Goal: Complete application form

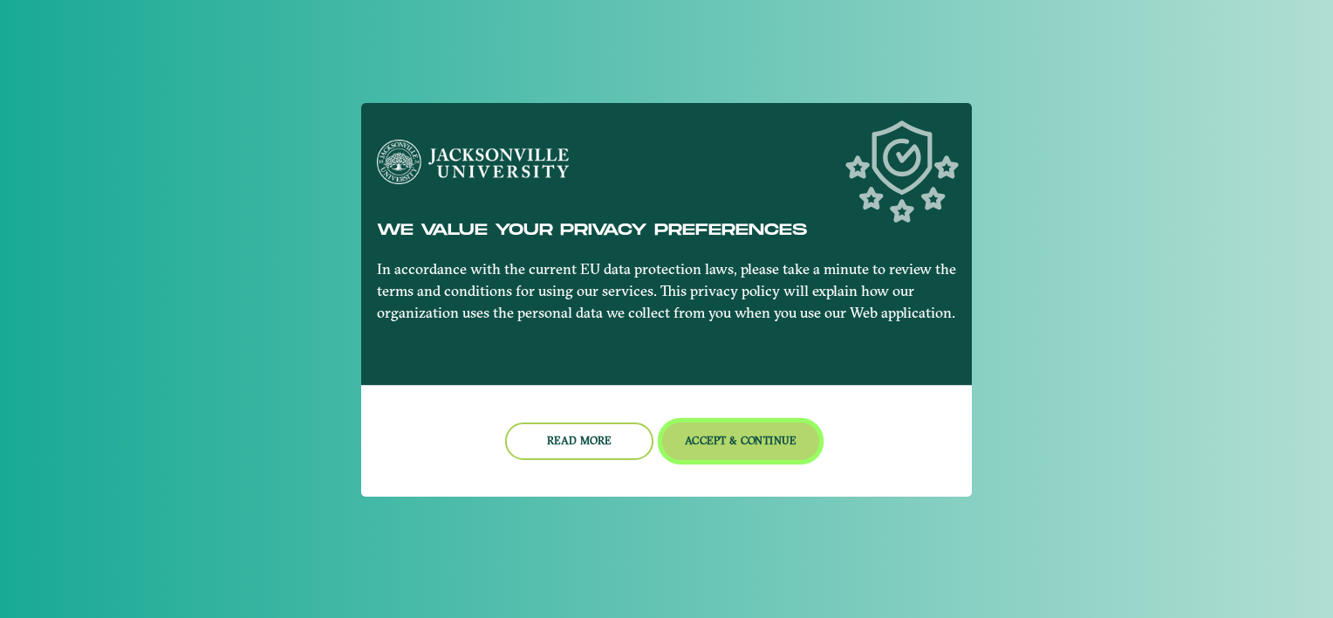
click at [789, 440] on button "Accept & Continue" at bounding box center [741, 441] width 158 height 38
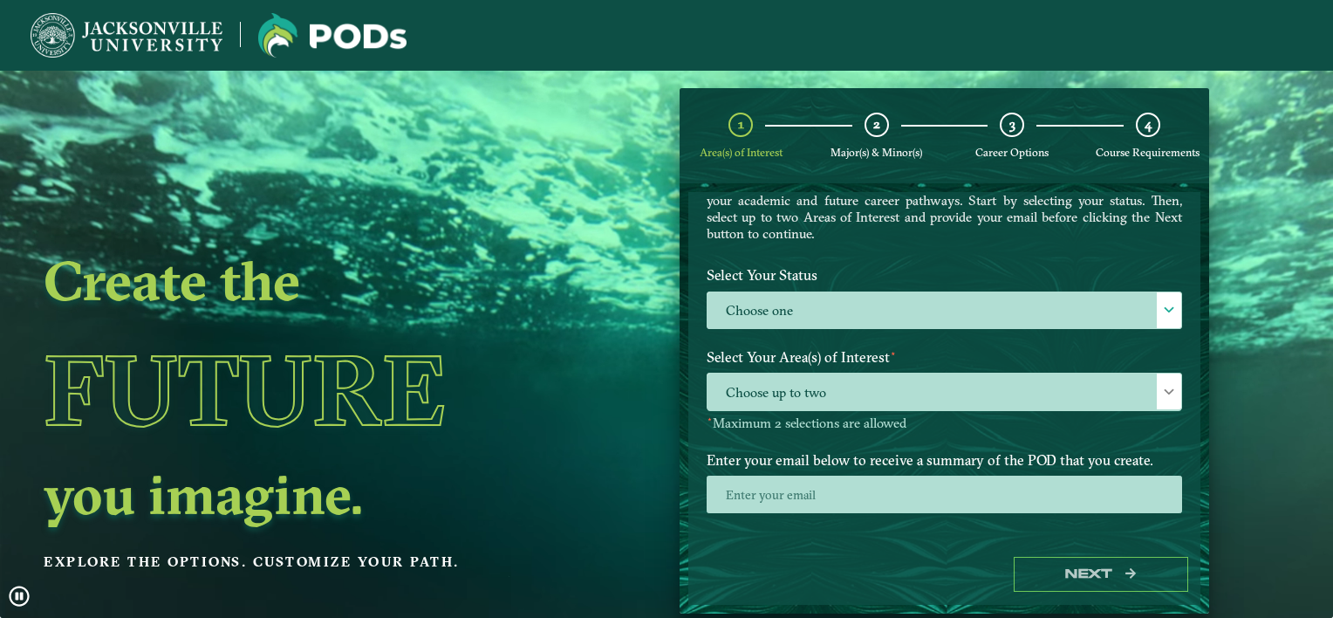
scroll to position [122, 0]
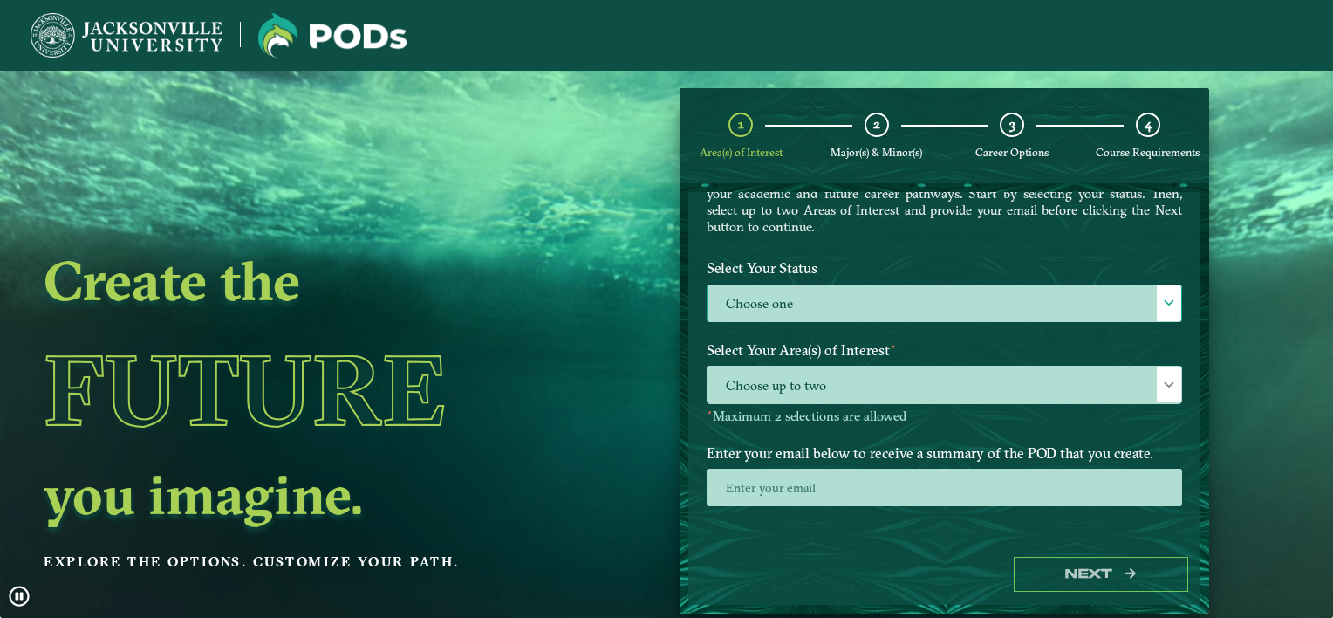
click at [804, 285] on label "Choose one" at bounding box center [945, 304] width 474 height 38
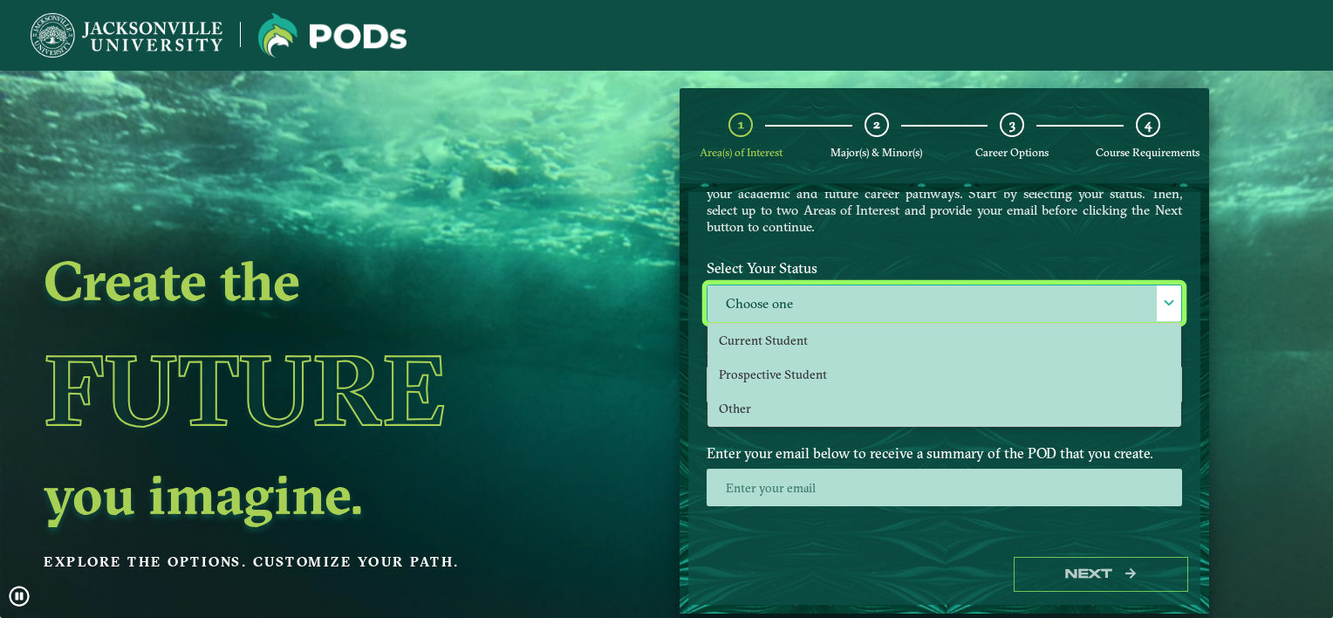
scroll to position [9, 76]
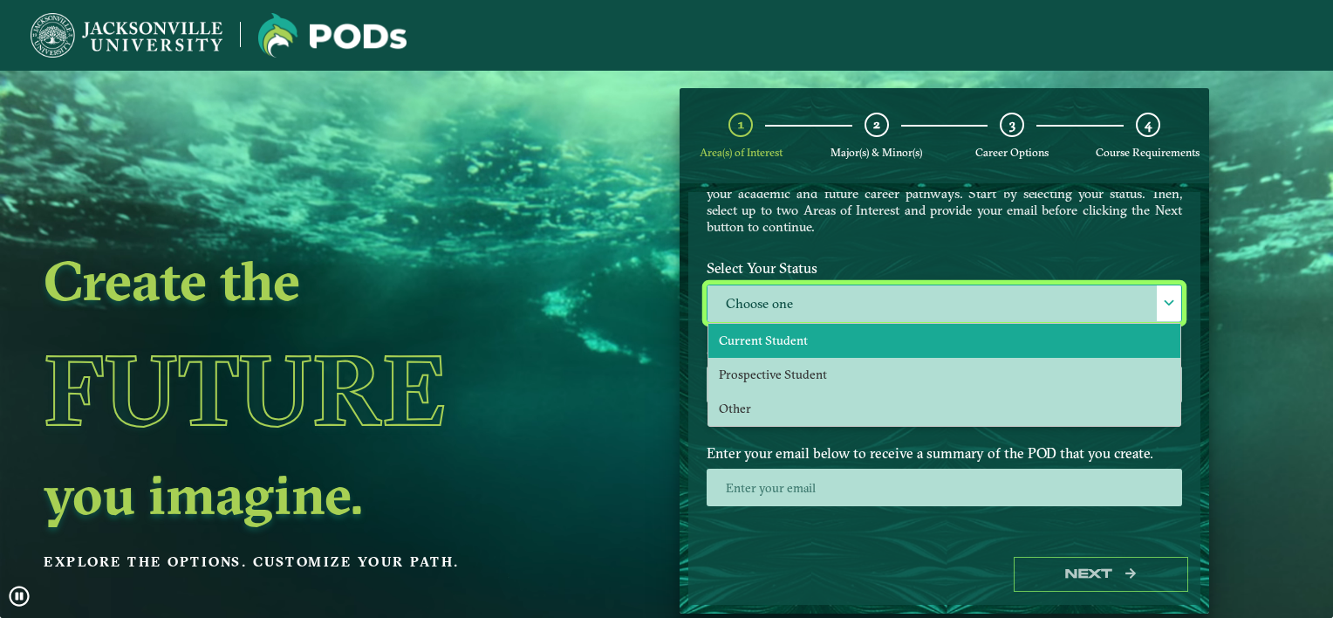
click at [802, 333] on span "Current Student" at bounding box center [763, 340] width 89 height 16
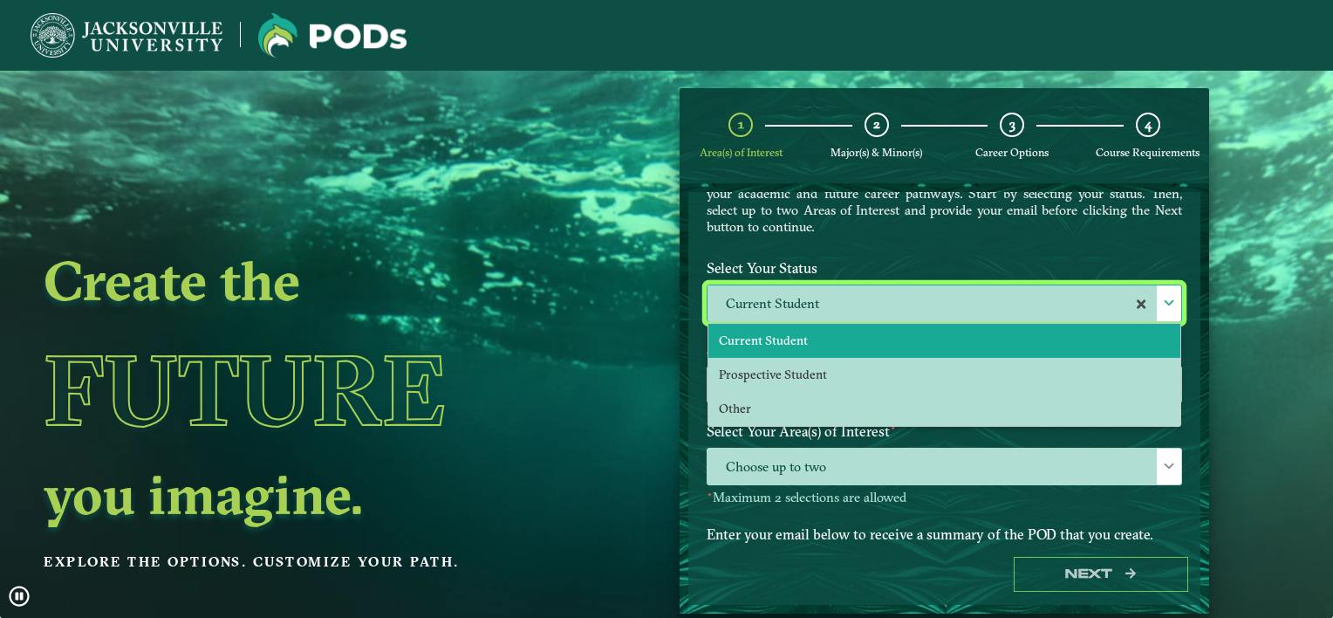
select select "[object Object]"
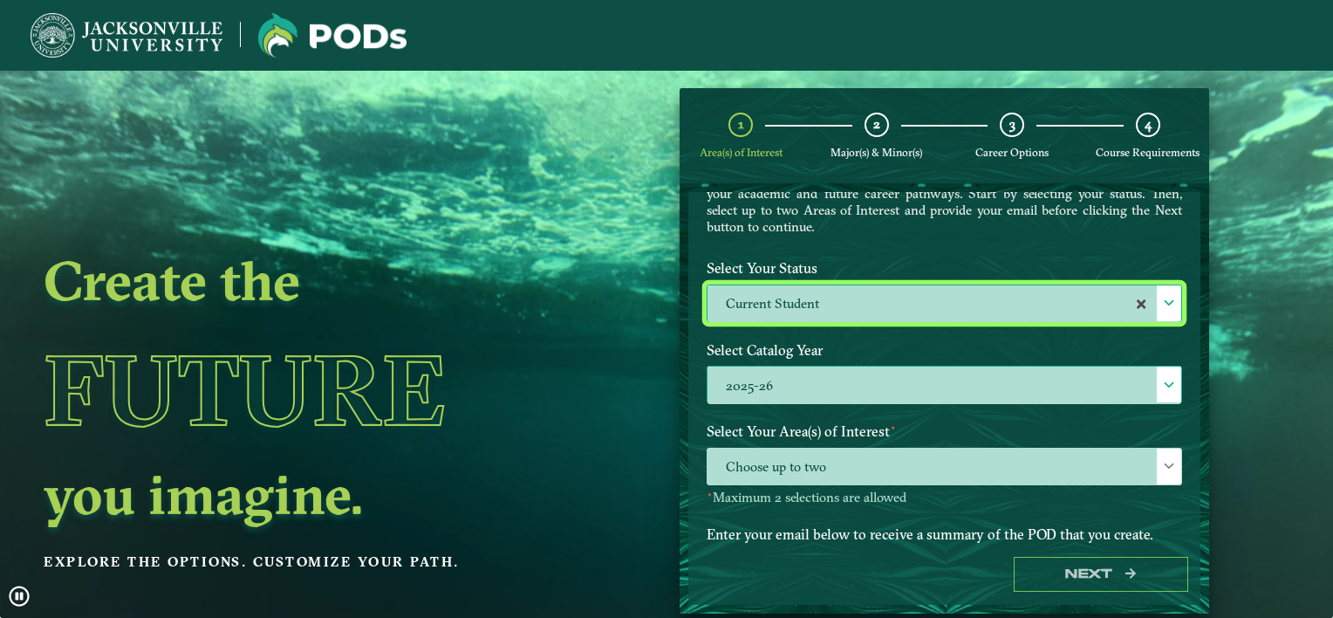
click at [824, 377] on label "2025-26" at bounding box center [945, 385] width 474 height 38
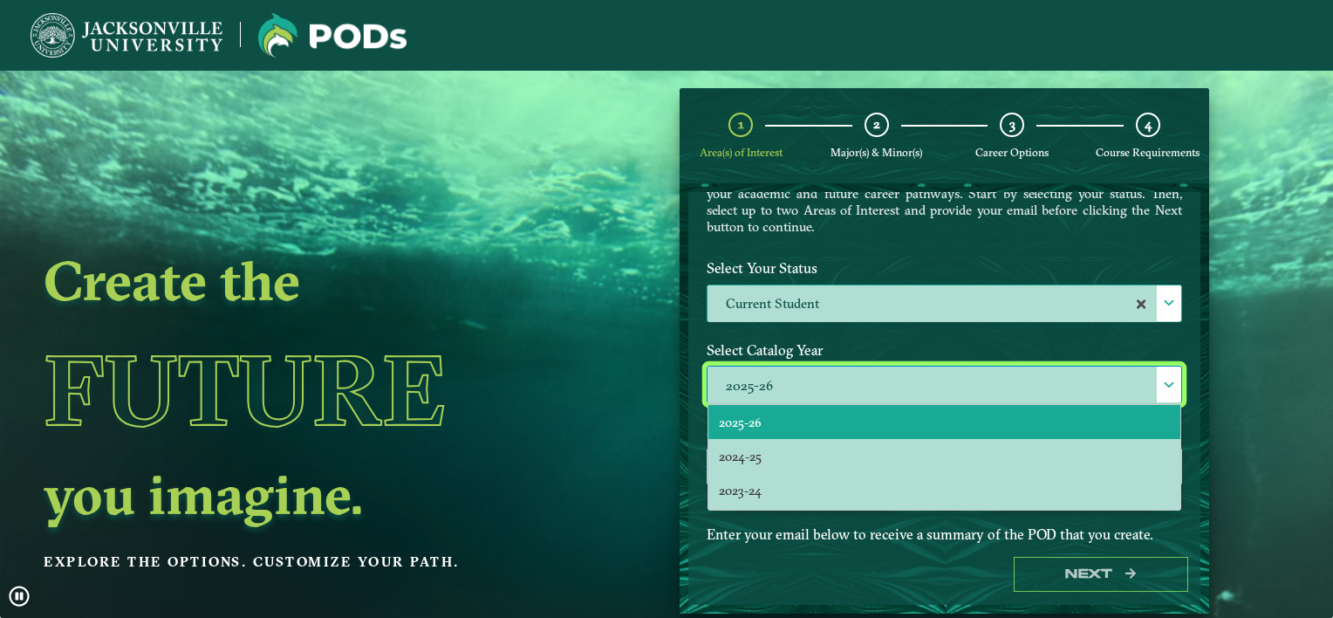
click at [867, 327] on div "Select Your Status Choose one Current Student Current Student" at bounding box center [945, 293] width 502 height 82
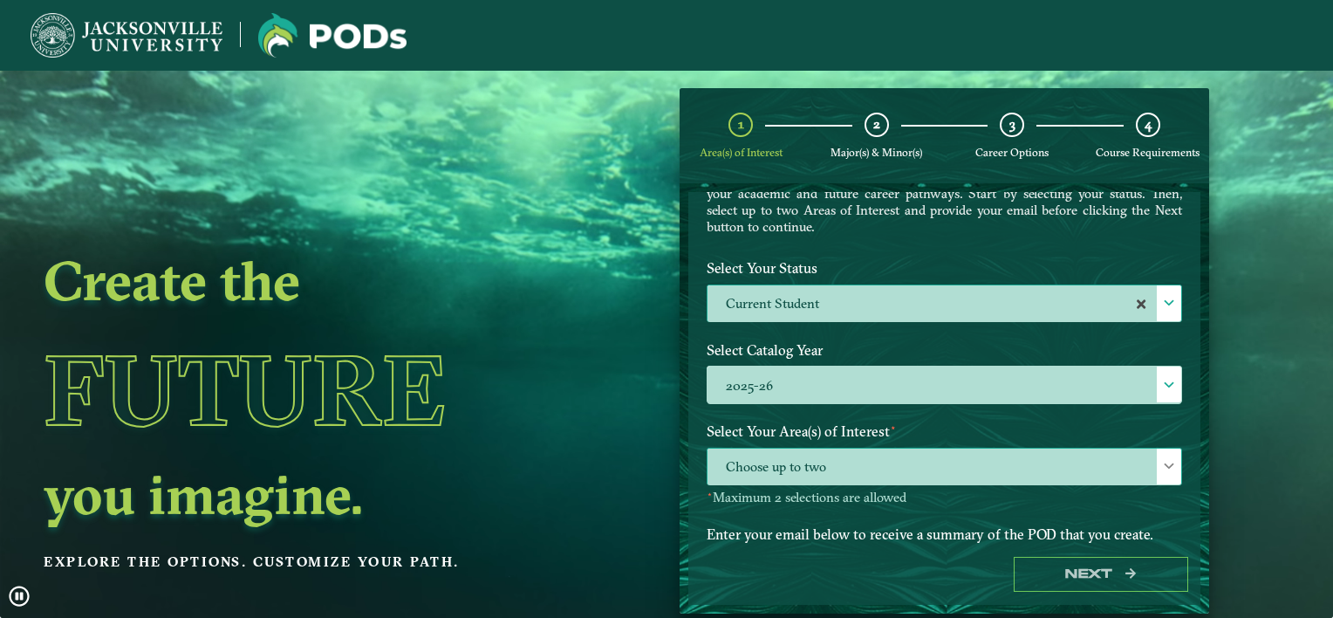
click at [872, 464] on span "Choose up to two" at bounding box center [945, 467] width 474 height 38
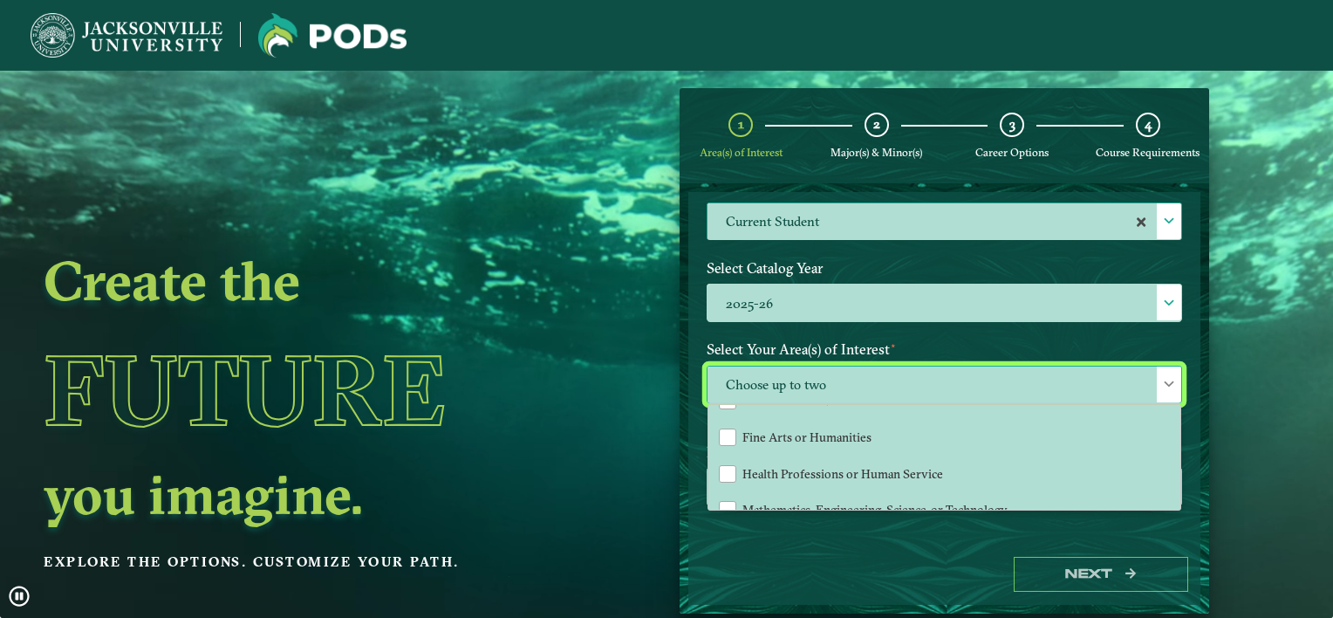
scroll to position [98, 0]
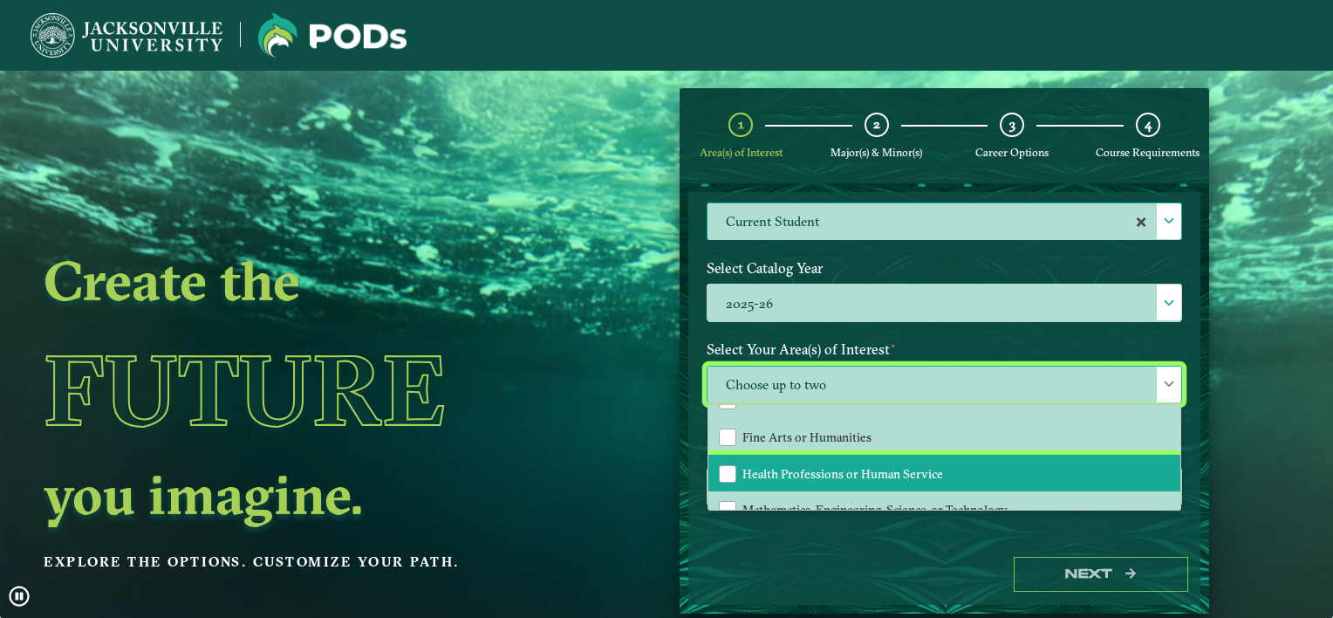
click at [872, 466] on span "Health Professions or Human Service" at bounding box center [842, 474] width 201 height 16
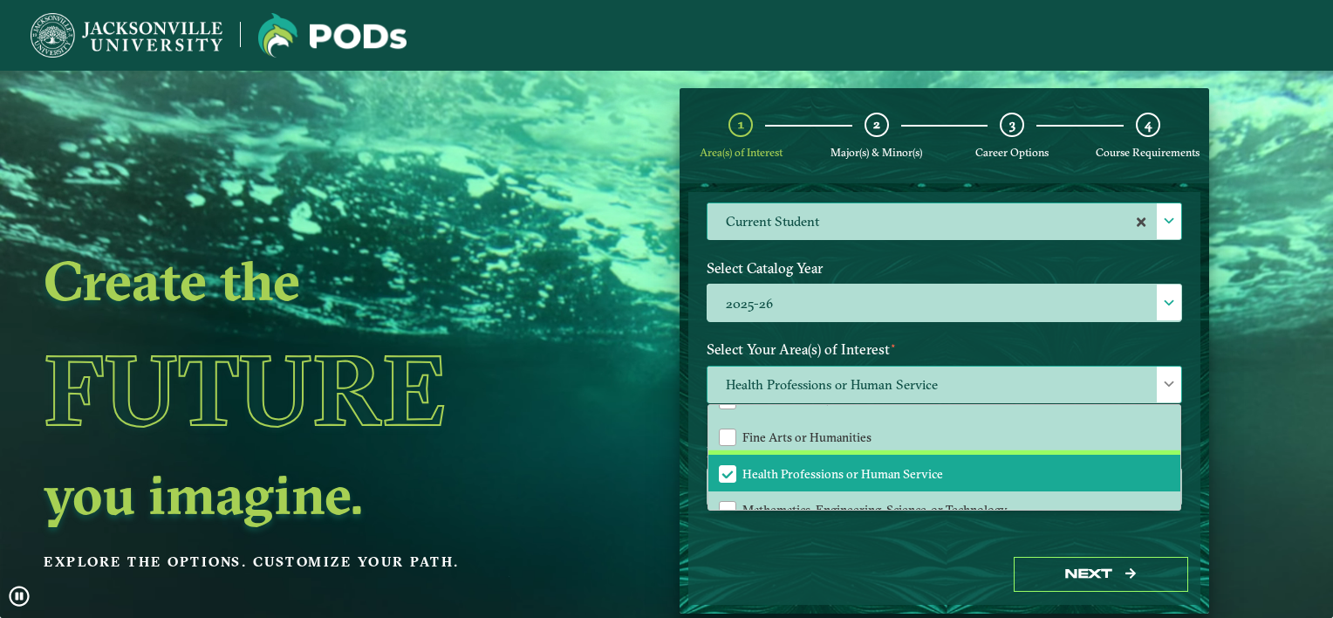
scroll to position [116, 0]
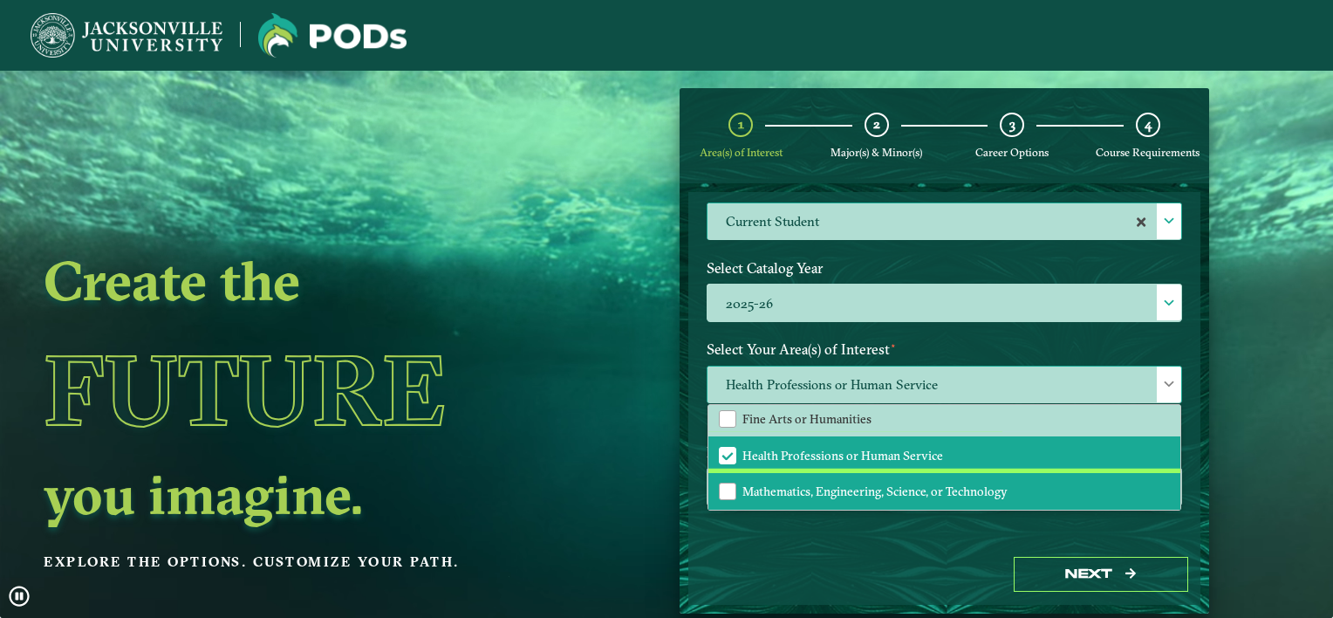
click at [880, 489] on span "Mathematics, Engineering, Science, or Technology" at bounding box center [874, 491] width 265 height 16
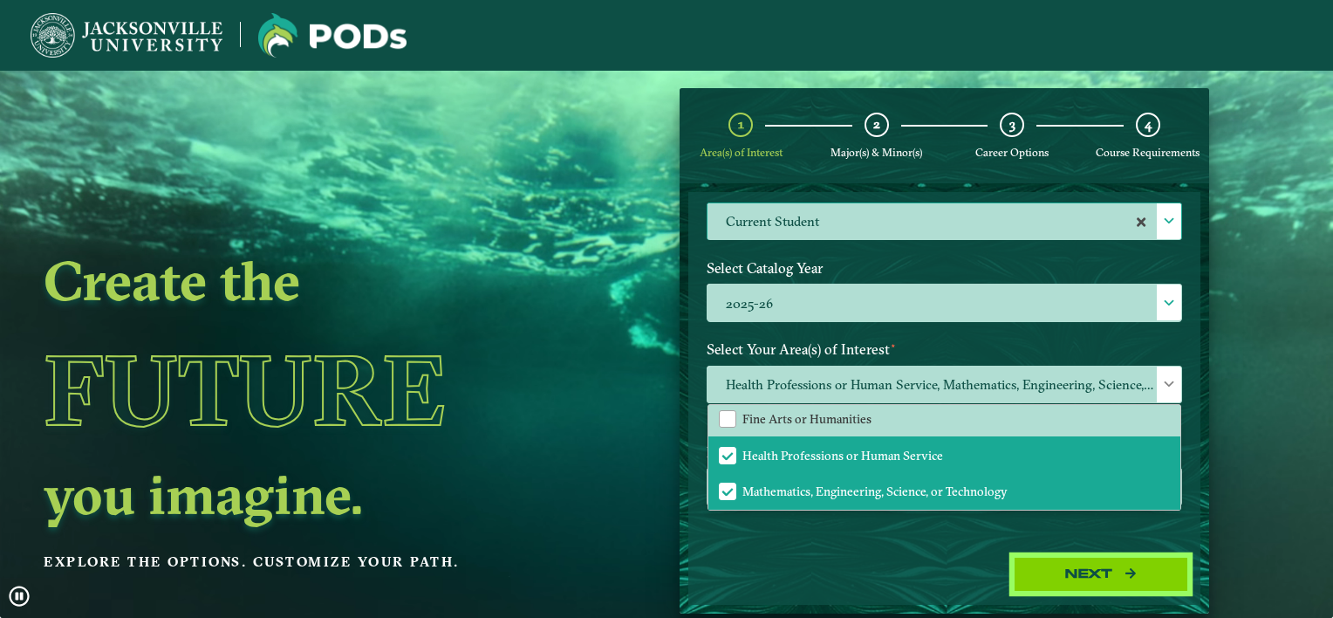
click at [1040, 571] on button "Next" at bounding box center [1101, 575] width 174 height 36
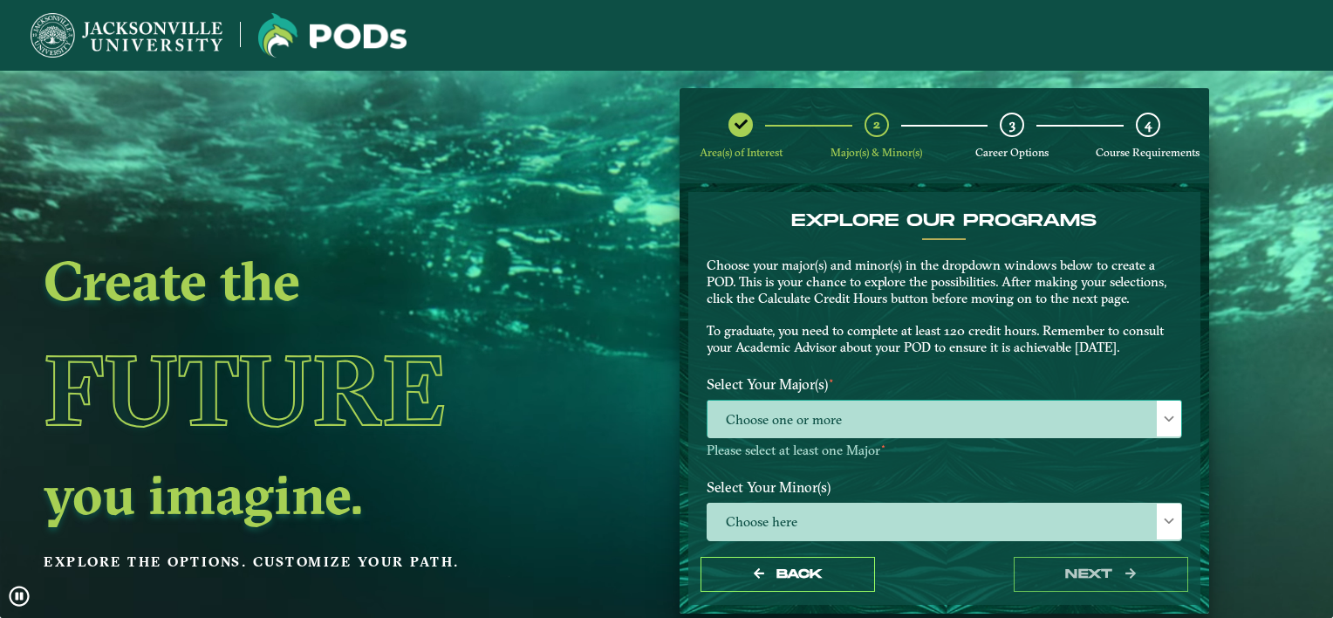
click at [957, 415] on span "Choose one or more" at bounding box center [945, 419] width 474 height 38
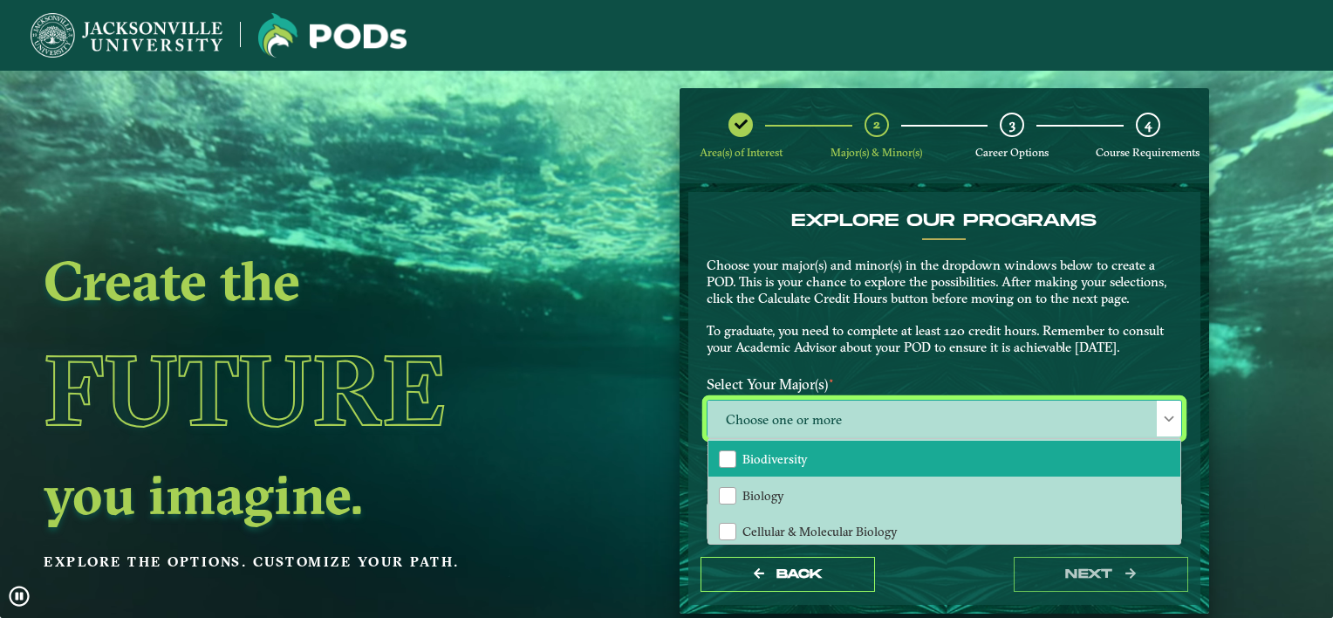
scroll to position [38, 0]
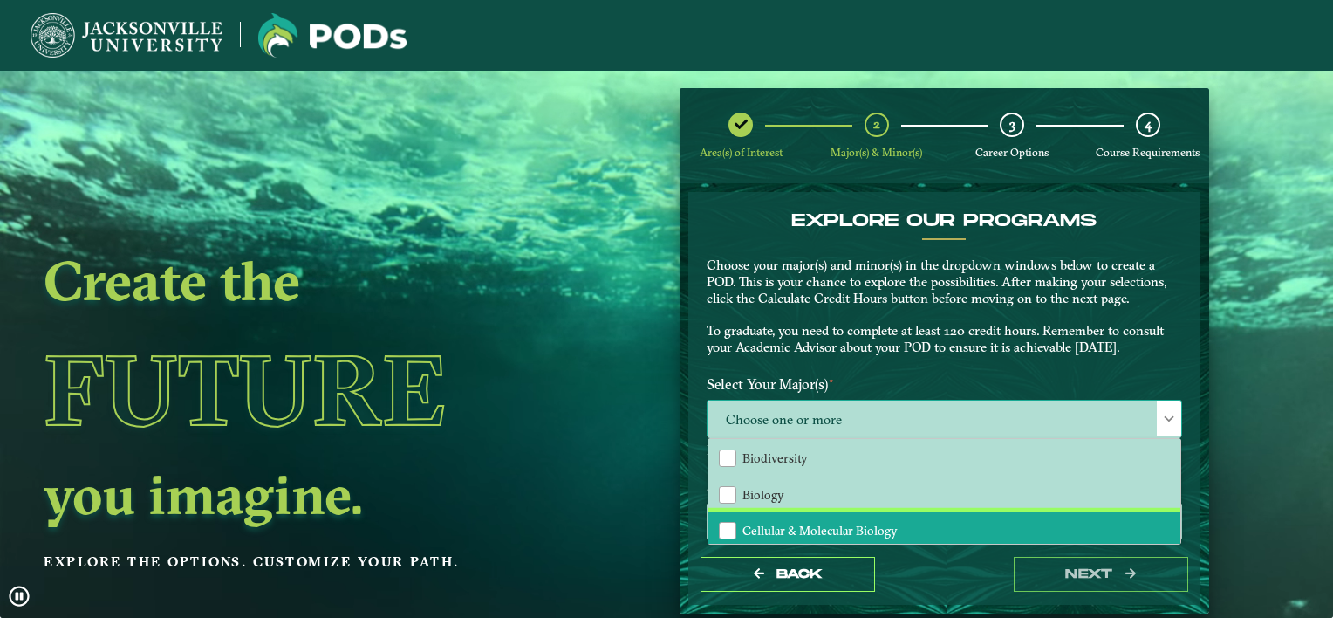
click at [853, 523] on span "Cellular & Molecular Biology" at bounding box center [819, 531] width 155 height 16
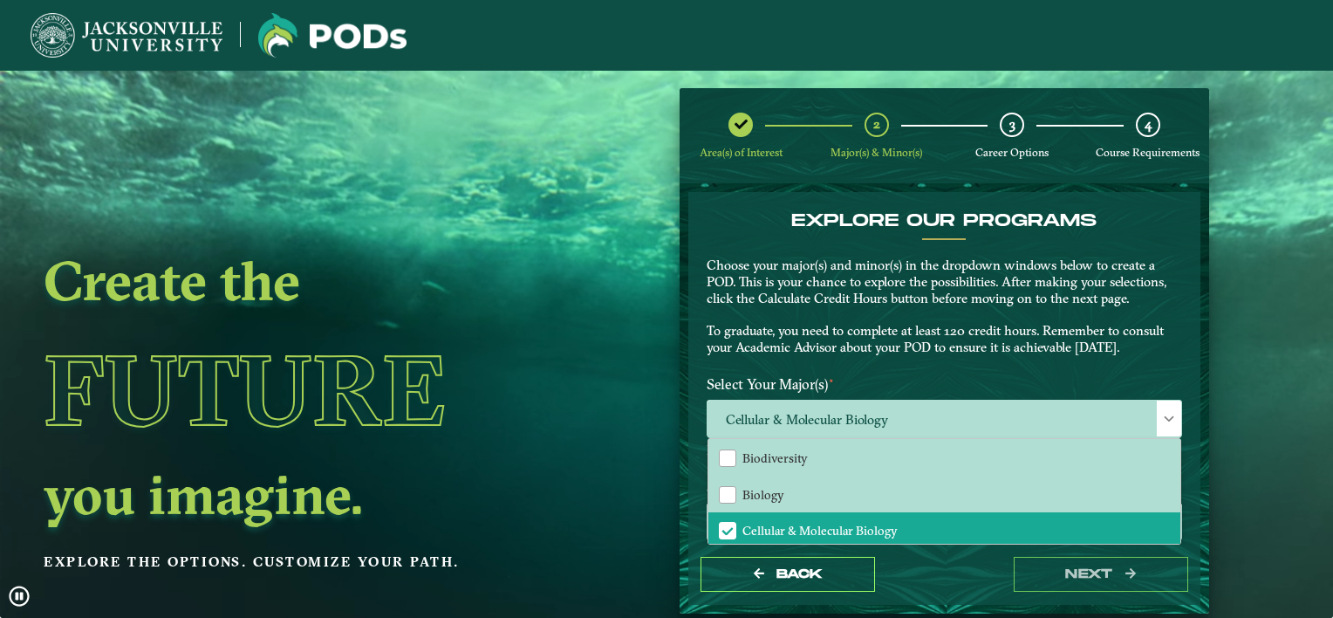
click at [966, 349] on div "EXPLORE OUR PROGRAMS Choose your major(s) and minor(s) in the dropdown windows …" at bounding box center [945, 289] width 502 height 158
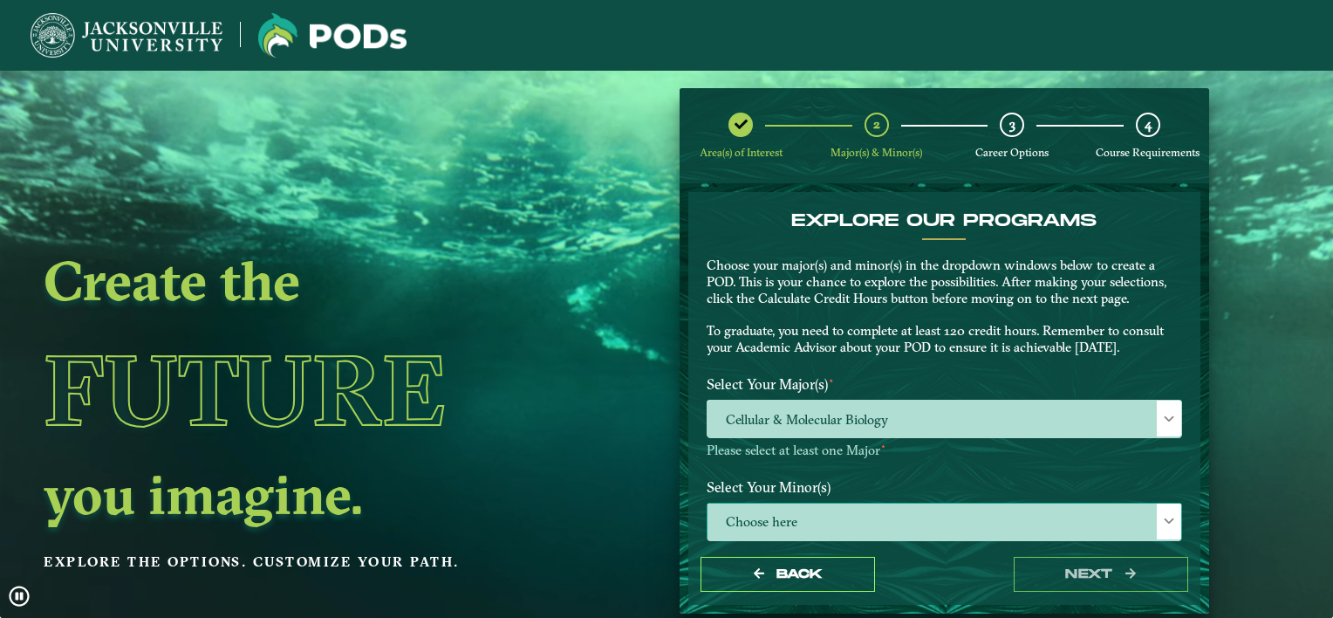
click at [1020, 515] on span "Choose here" at bounding box center [945, 522] width 474 height 38
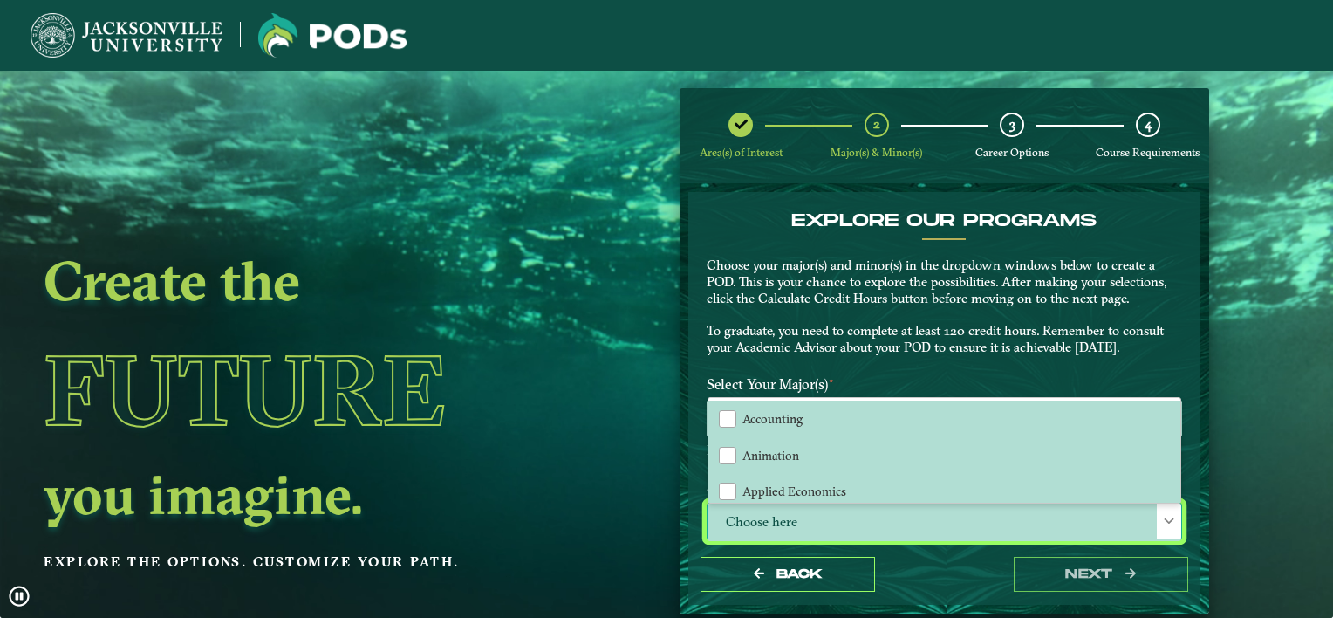
scroll to position [9, 76]
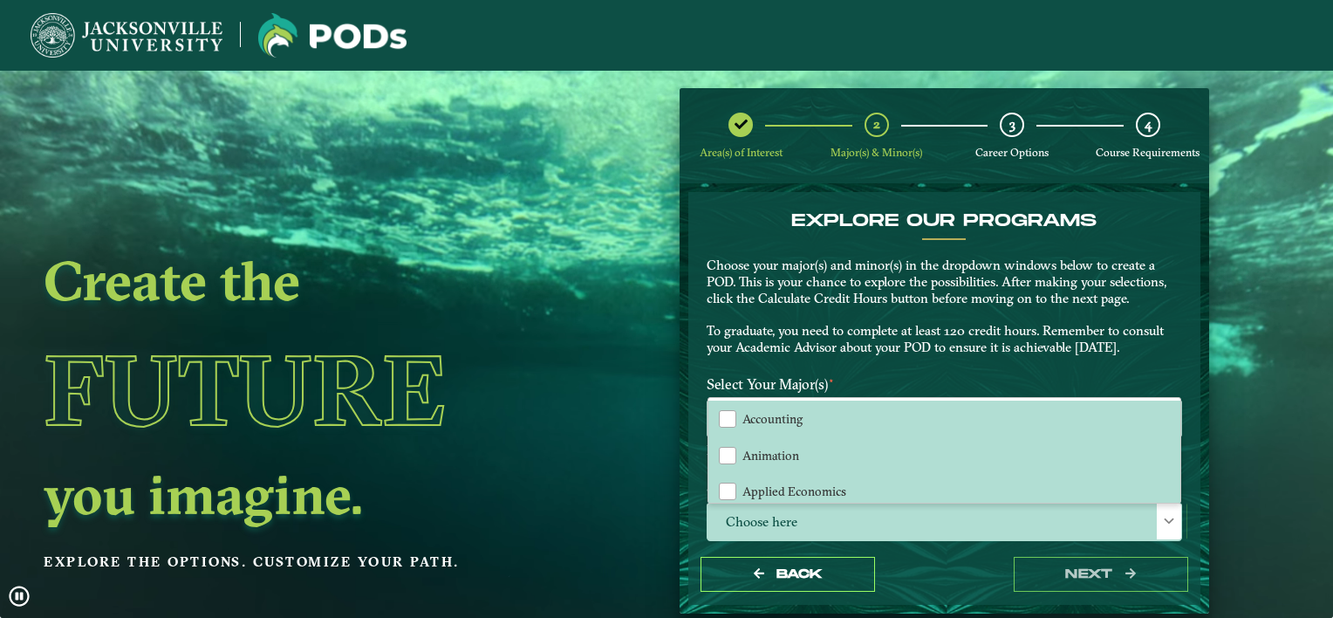
click at [891, 360] on div "EXPLORE OUR PROGRAMS Choose your major(s) and minor(s) in the dropdown windows …" at bounding box center [945, 289] width 502 height 158
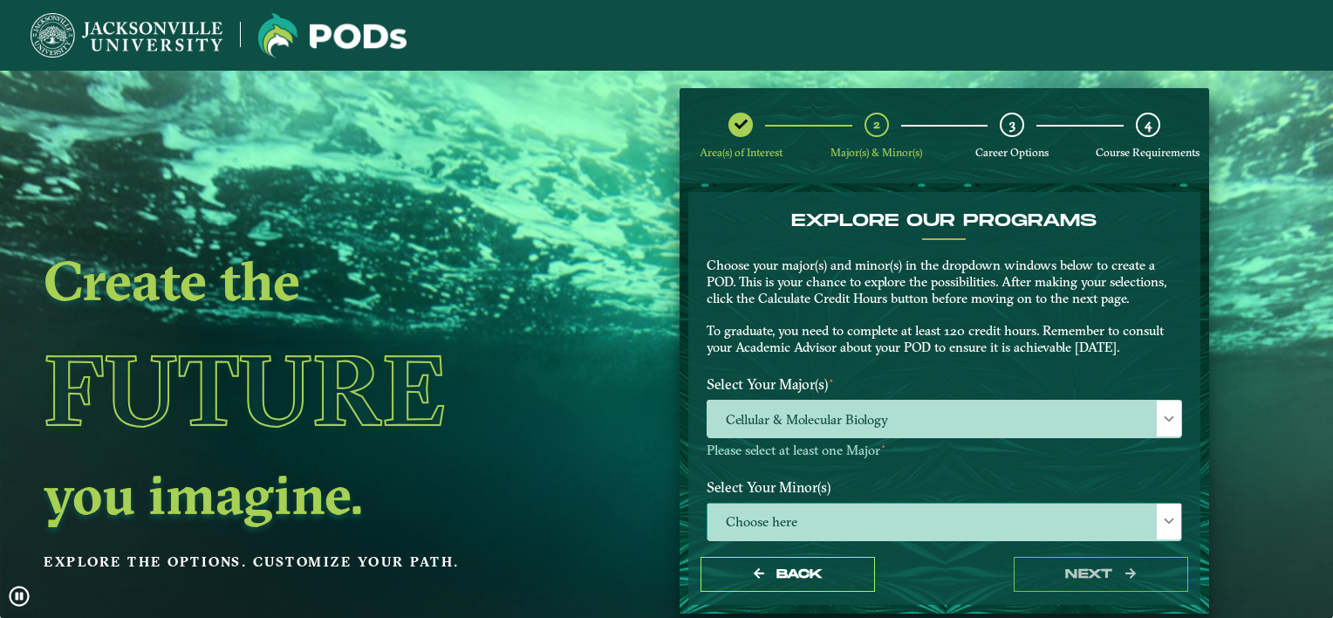
click at [1163, 523] on span at bounding box center [1169, 521] width 12 height 12
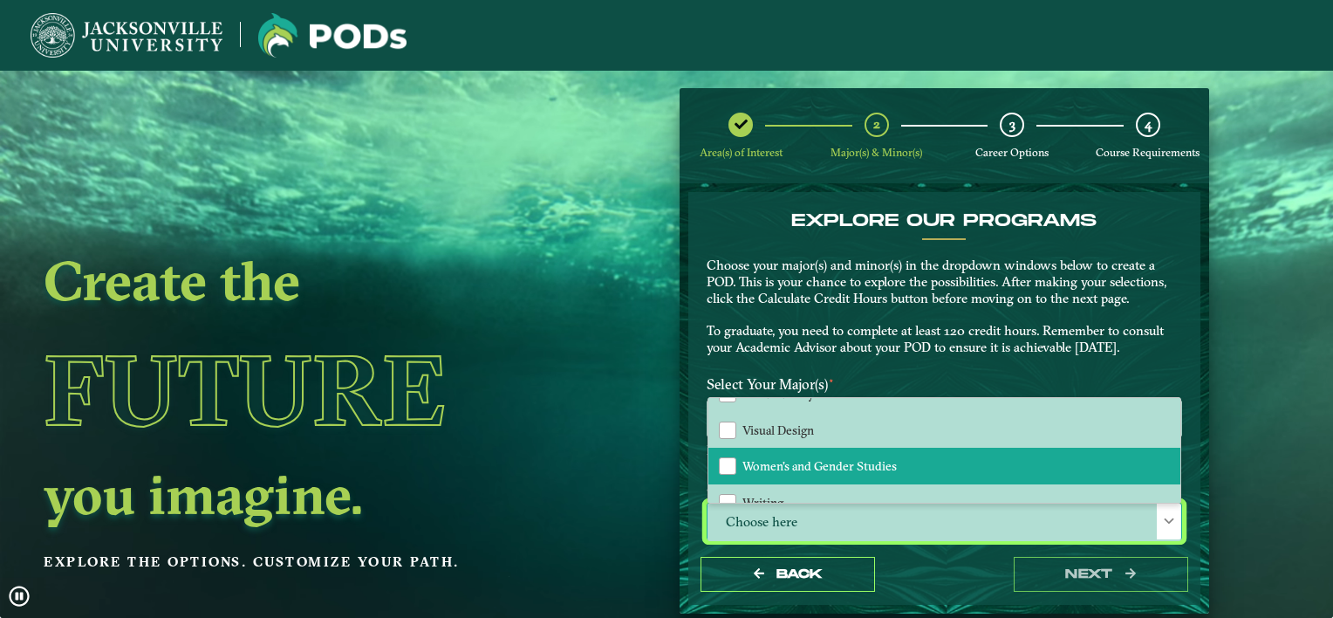
scroll to position [251, 0]
